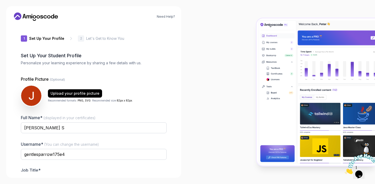
click at [323, 143] on img at bounding box center [316, 91] width 118 height 147
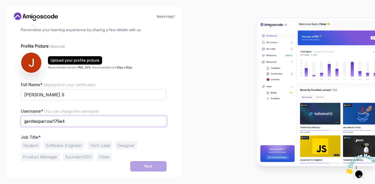
drag, startPoint x: 85, startPoint y: 120, endPoint x: 0, endPoint y: 117, distance: 84.7
click at [0, 117] on div "Need Help? 1 Set Up Your Profile 1 Set Up Your Profile 2 Let's Get to Know You …" at bounding box center [94, 92] width 188 height 184
type input "[PERSON_NAME]"
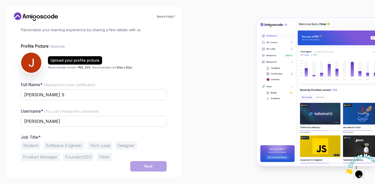
click at [59, 145] on button "Software Engineer" at bounding box center [64, 145] width 41 height 8
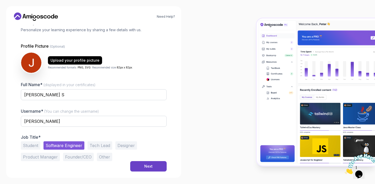
click at [65, 145] on button "Software Engineer" at bounding box center [64, 145] width 41 height 8
click at [142, 163] on button "Next" at bounding box center [148, 166] width 36 height 10
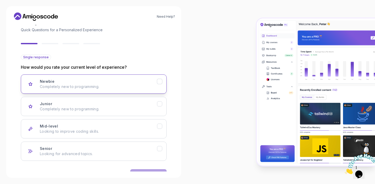
click at [151, 84] on p "Completely new to programming." at bounding box center [98, 86] width 117 height 5
click at [144, 103] on div "Junior Completely new to programming." at bounding box center [98, 106] width 117 height 10
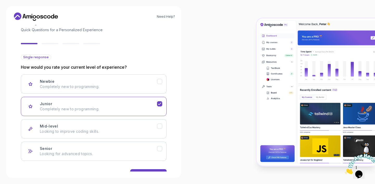
scroll to position [50, 0]
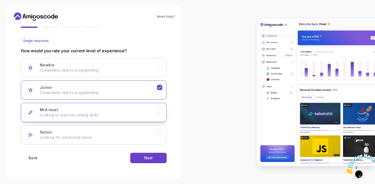
click at [160, 104] on button "Mid-level Looking to improve coding skills." at bounding box center [94, 112] width 146 height 19
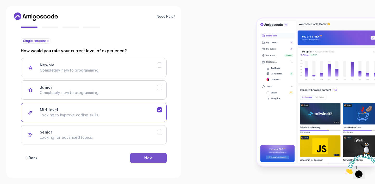
click at [147, 162] on button "Next" at bounding box center [148, 158] width 36 height 10
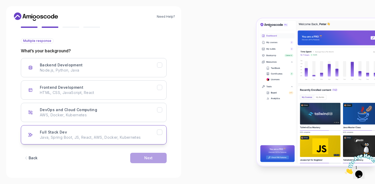
click at [134, 142] on button "Full Stack Dev Java, Spring Boot, JS, React, AWS, Docker, Kubernetes" at bounding box center [94, 134] width 146 height 19
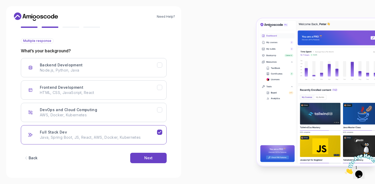
click at [145, 164] on div "Back Next" at bounding box center [94, 158] width 146 height 27
click at [146, 159] on div "Next" at bounding box center [148, 158] width 8 height 5
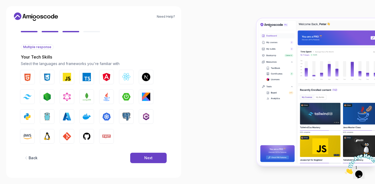
scroll to position [43, 0]
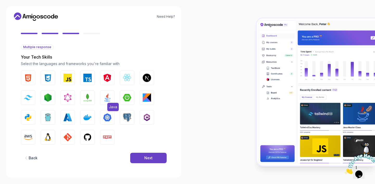
click at [108, 96] on img "button" at bounding box center [107, 98] width 8 height 8
click at [109, 100] on img "button" at bounding box center [107, 98] width 8 height 8
click at [143, 153] on button "Next" at bounding box center [148, 158] width 36 height 10
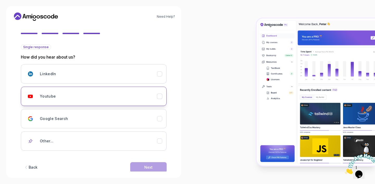
click at [146, 93] on div "Youtube" at bounding box center [98, 96] width 117 height 10
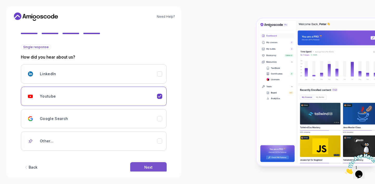
click at [144, 166] on button "Next" at bounding box center [148, 167] width 36 height 10
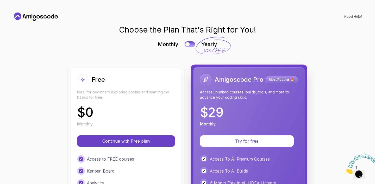
scroll to position [18, 0]
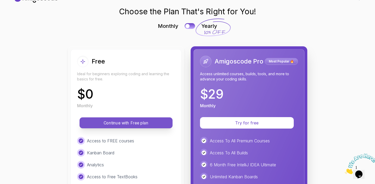
click at [144, 120] on p "Continue with Free plan" at bounding box center [125, 123] width 81 height 6
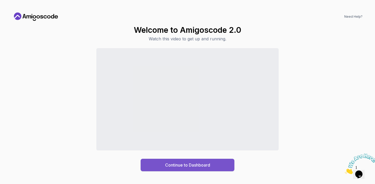
click at [175, 163] on div "Continue to Dashboard" at bounding box center [187, 165] width 45 height 6
